Goal: Information Seeking & Learning: Learn about a topic

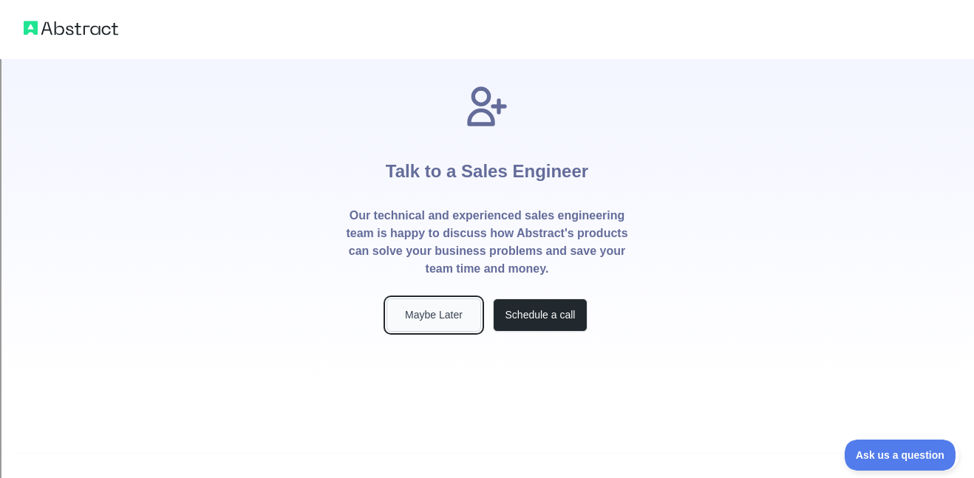
click at [448, 316] on button "Maybe Later" at bounding box center [433, 314] width 95 height 33
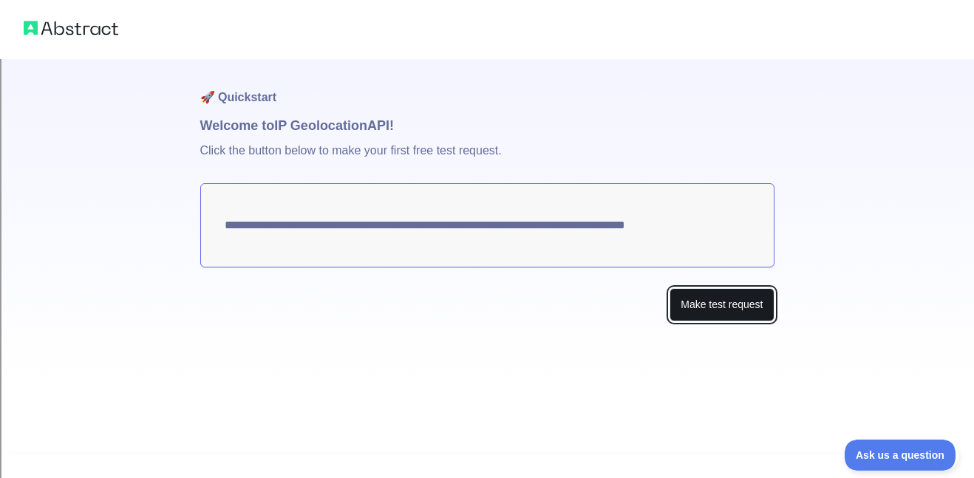
click at [698, 309] on button "Make test request" at bounding box center [721, 304] width 104 height 33
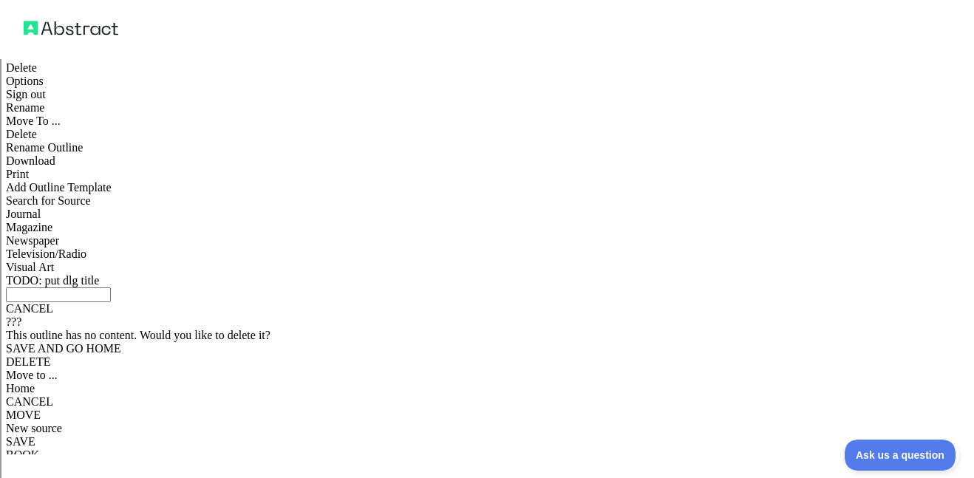
scroll to position [698, 0]
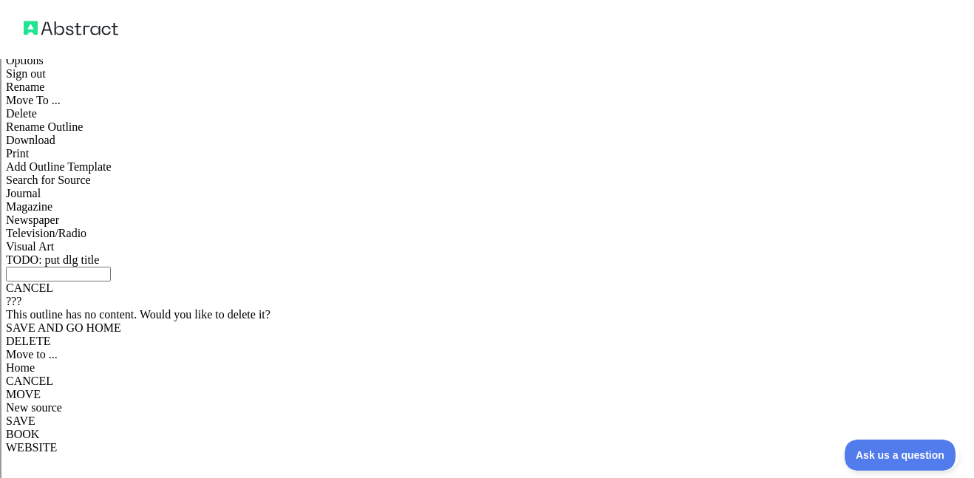
drag, startPoint x: 345, startPoint y: 140, endPoint x: 723, endPoint y: 154, distance: 377.8
drag, startPoint x: 753, startPoint y: 140, endPoint x: 339, endPoint y: 138, distance: 413.8
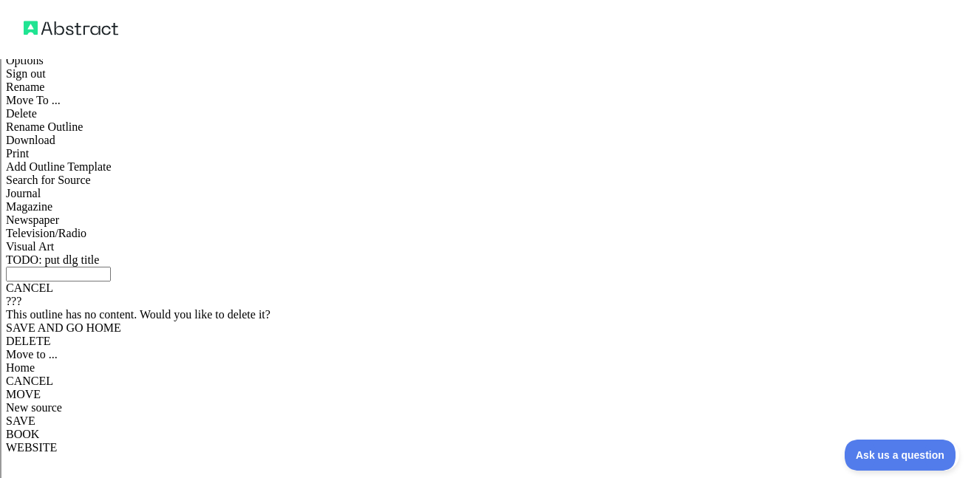
copy span "[URL][DOMAIN_NAME]"
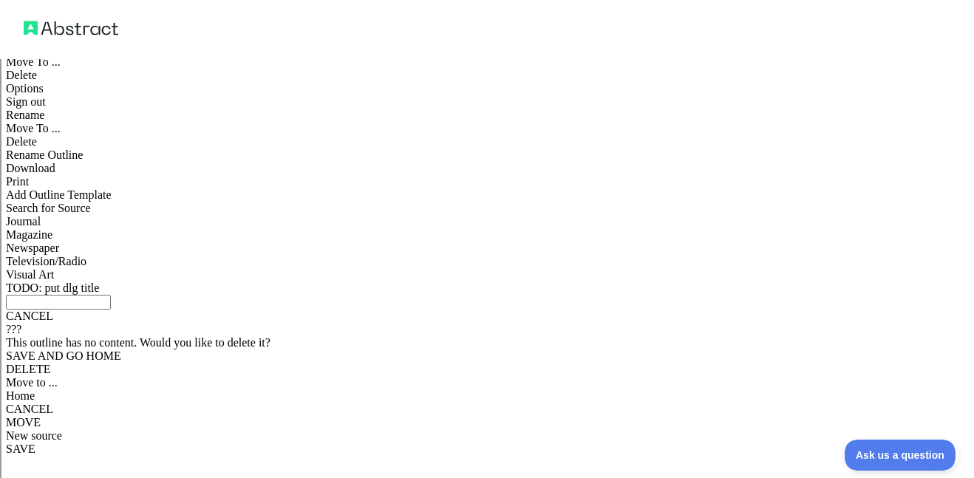
scroll to position [0, 0]
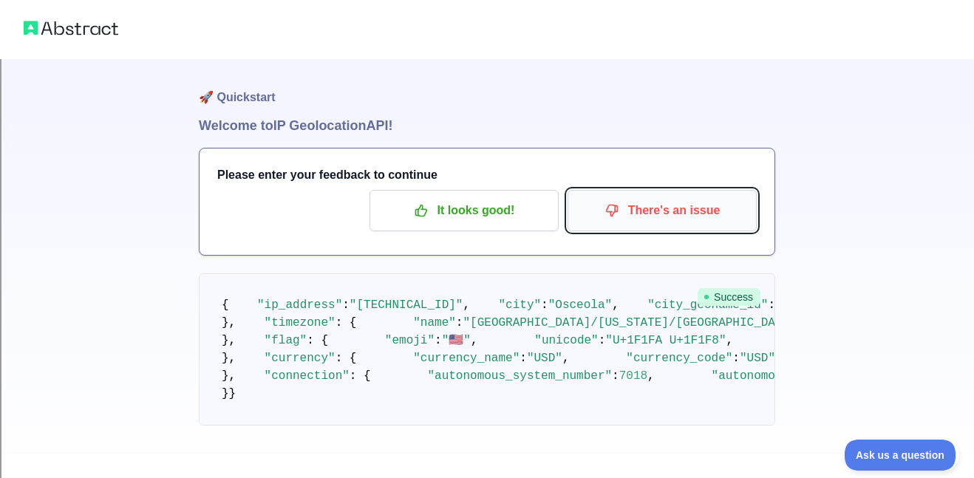
click at [678, 217] on p "There's an issue" at bounding box center [662, 210] width 167 height 25
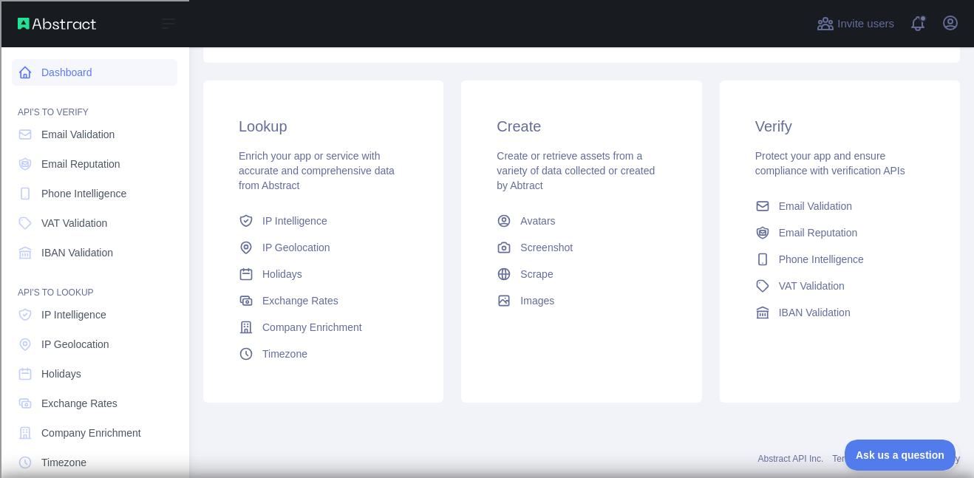
click at [73, 66] on link "Dashboard" at bounding box center [95, 72] width 166 height 27
